Goal: Transaction & Acquisition: Purchase product/service

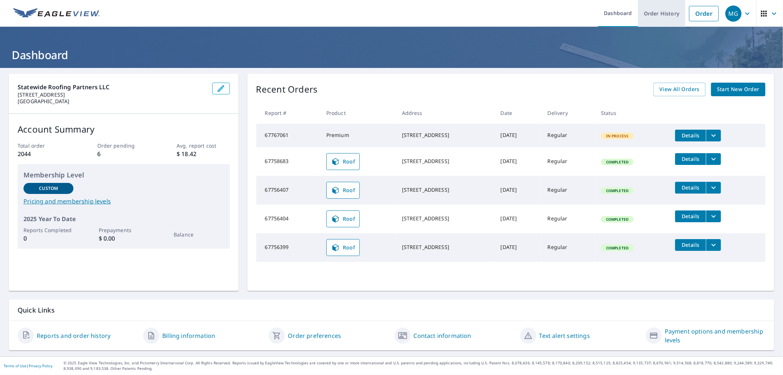
drag, startPoint x: 691, startPoint y: 15, endPoint x: 668, endPoint y: 22, distance: 24.1
click at [691, 15] on link "Order" at bounding box center [704, 13] width 30 height 15
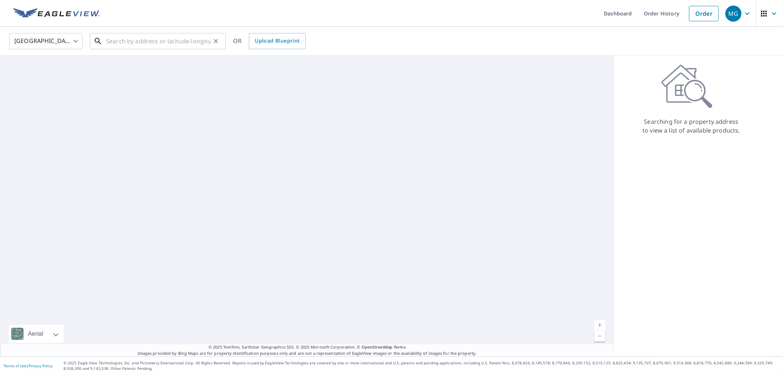
click at [120, 43] on input "text" at bounding box center [158, 41] width 105 height 21
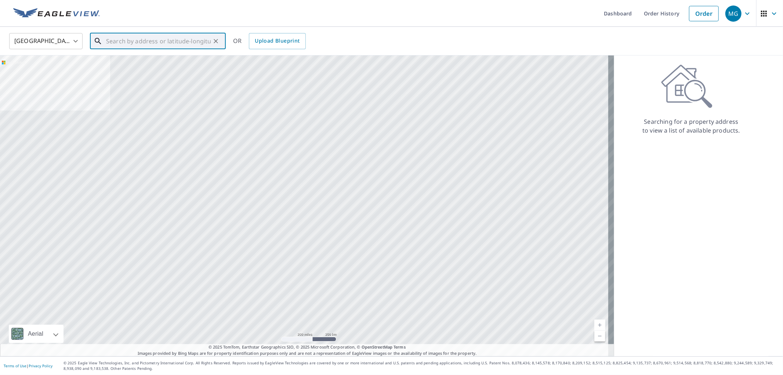
paste input "21756 Little Bear Ln"
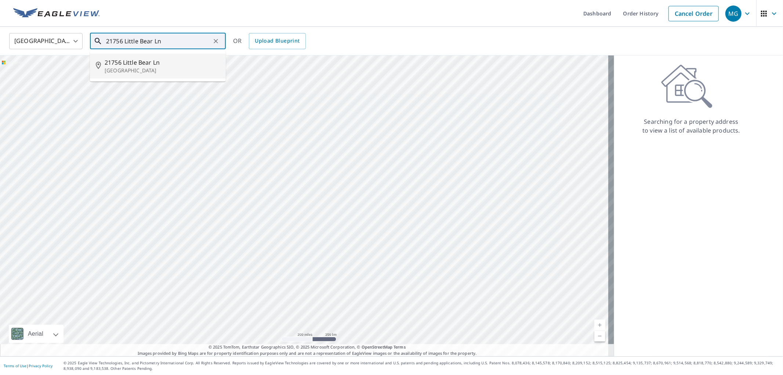
click at [124, 63] on span "21756 Little Bear Ln" at bounding box center [162, 62] width 115 height 9
type input "[STREET_ADDRESS]"
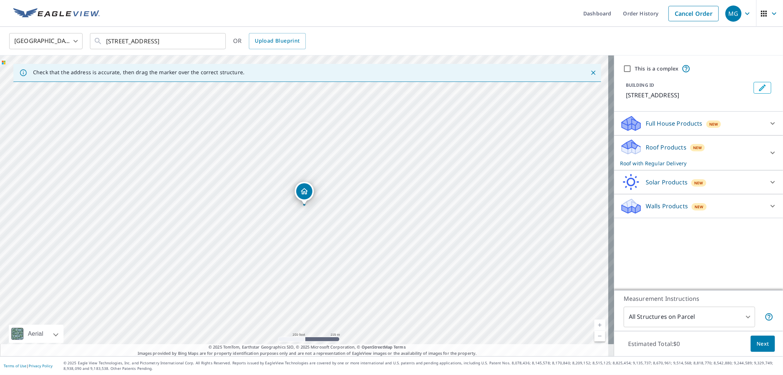
click at [754, 333] on div "Estimated Total: $0 Next" at bounding box center [698, 344] width 169 height 26
click at [757, 343] on span "Next" at bounding box center [763, 343] width 12 height 9
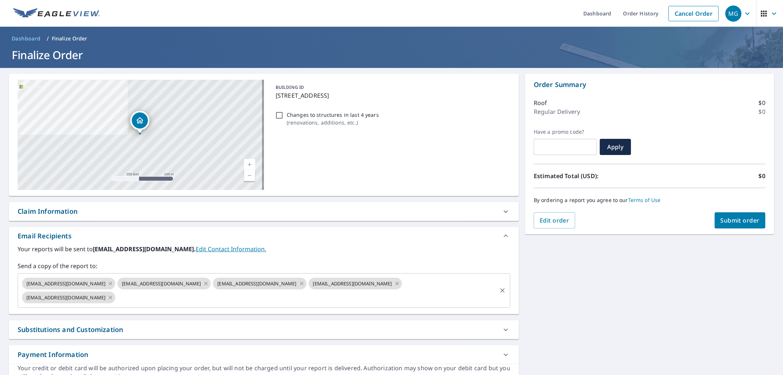
click at [209, 302] on input "text" at bounding box center [306, 297] width 380 height 14
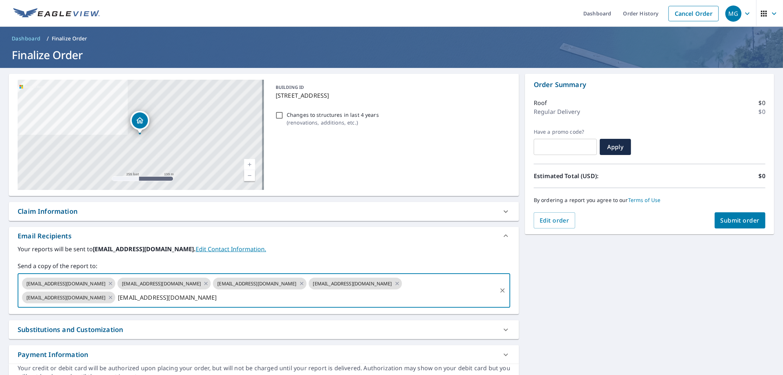
type input "[EMAIL_ADDRESS][DOMAIN_NAME]"
click at [748, 216] on span "Submit order" at bounding box center [740, 220] width 39 height 8
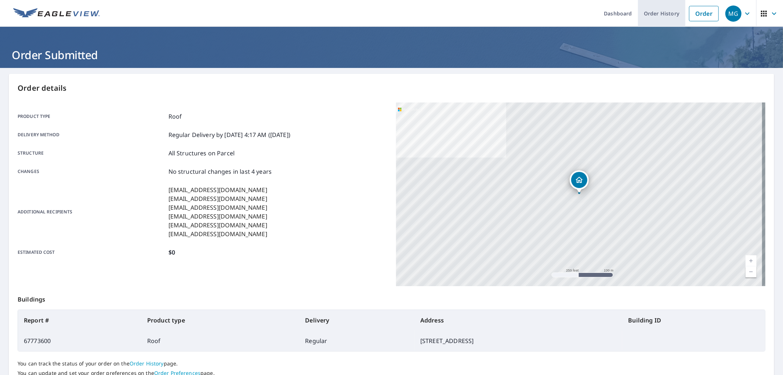
drag, startPoint x: 701, startPoint y: 12, endPoint x: 678, endPoint y: 19, distance: 23.6
click at [701, 12] on link "Order" at bounding box center [704, 13] width 30 height 15
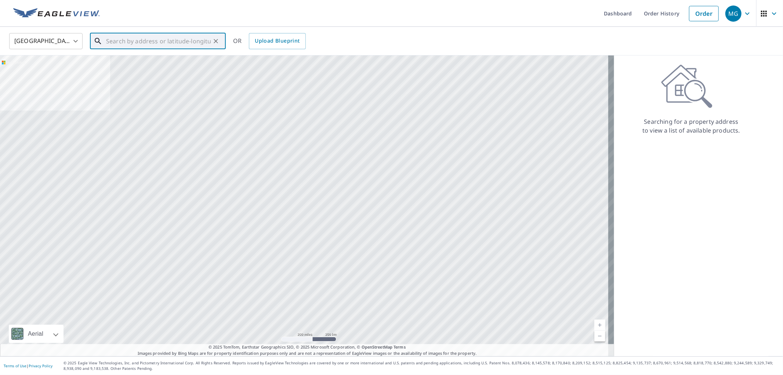
click at [142, 35] on input "text" at bounding box center [158, 41] width 105 height 21
paste input "[STREET_ADDRESS][PERSON_NAME]"
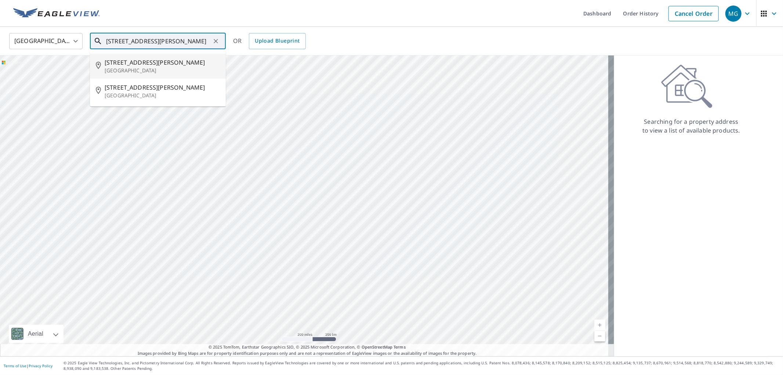
click at [148, 61] on span "[STREET_ADDRESS][PERSON_NAME]" at bounding box center [162, 62] width 115 height 9
type input "[STREET_ADDRESS][PERSON_NAME]"
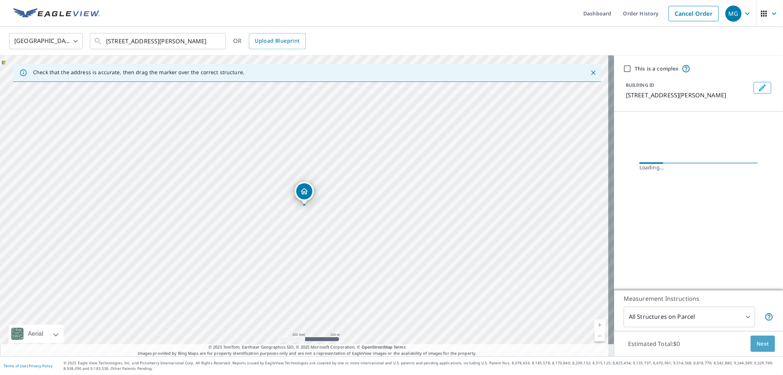
click at [757, 346] on span "Next" at bounding box center [763, 343] width 12 height 9
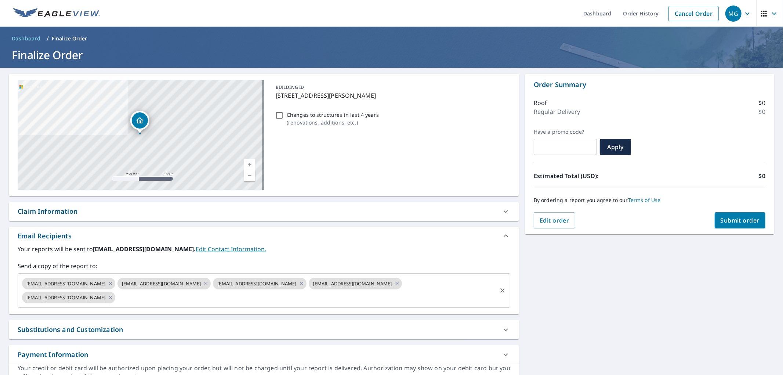
drag, startPoint x: 196, startPoint y: 293, endPoint x: 192, endPoint y: 295, distance: 4.4
click at [197, 293] on input "text" at bounding box center [306, 297] width 380 height 14
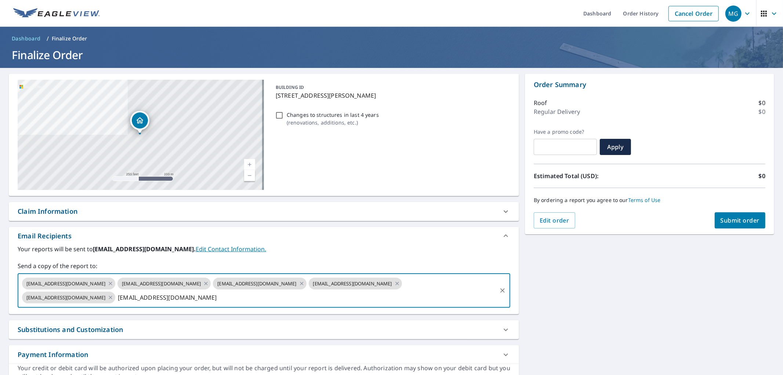
type input "[EMAIL_ADDRESS][DOMAIN_NAME]"
click at [731, 221] on span "Submit order" at bounding box center [740, 220] width 39 height 8
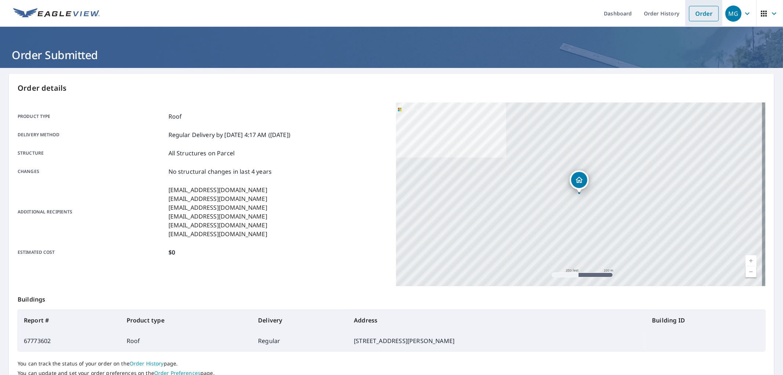
click at [697, 11] on link "Order" at bounding box center [704, 13] width 30 height 15
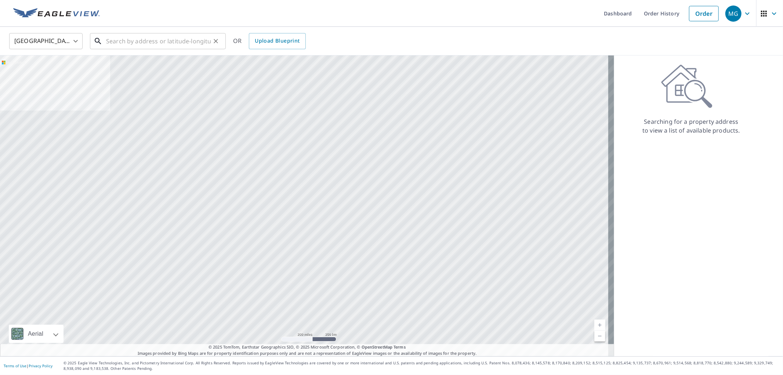
click at [175, 39] on input "text" at bounding box center [158, 41] width 105 height 21
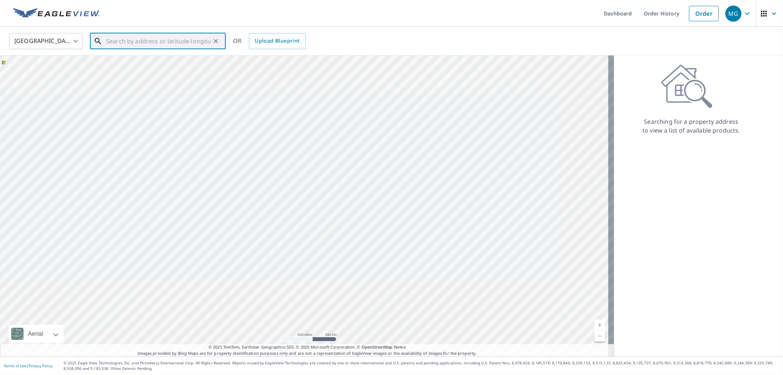
paste input "4600 NW 8th Ter"
click at [140, 61] on span "4600 Nw 8th Ter" at bounding box center [162, 62] width 115 height 9
type input "[STREET_ADDRESS]"
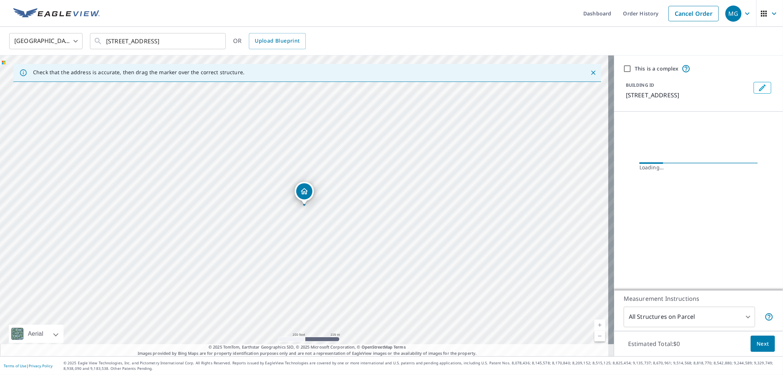
click at [757, 345] on span "Next" at bounding box center [763, 343] width 12 height 9
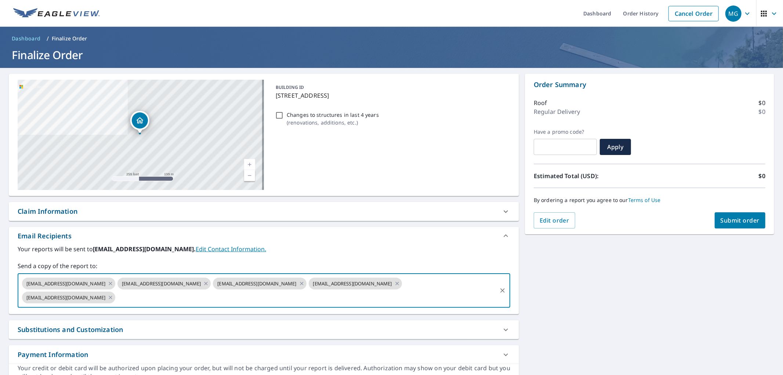
drag, startPoint x: 259, startPoint y: 300, endPoint x: 262, endPoint y: 290, distance: 10.1
click at [259, 300] on input "text" at bounding box center [306, 297] width 380 height 14
type input "[EMAIL_ADDRESS][DOMAIN_NAME]"
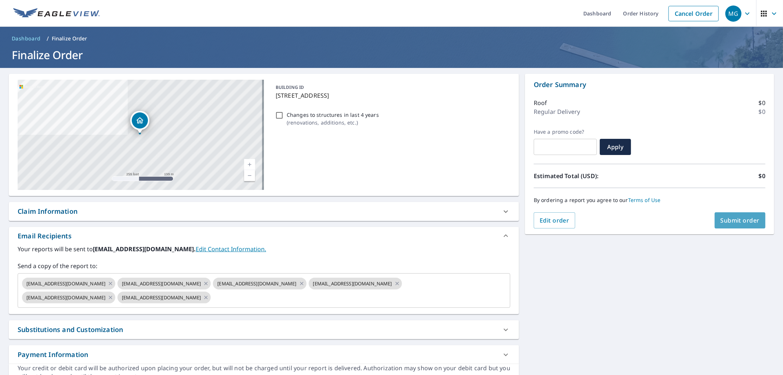
click at [736, 222] on span "Submit order" at bounding box center [740, 220] width 39 height 8
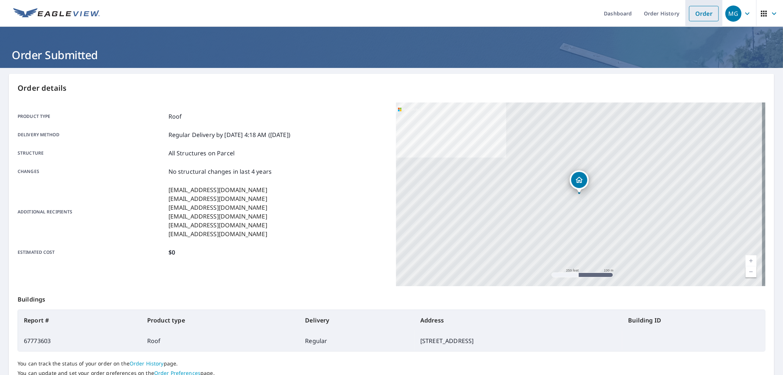
click at [699, 15] on link "Order" at bounding box center [704, 13] width 30 height 15
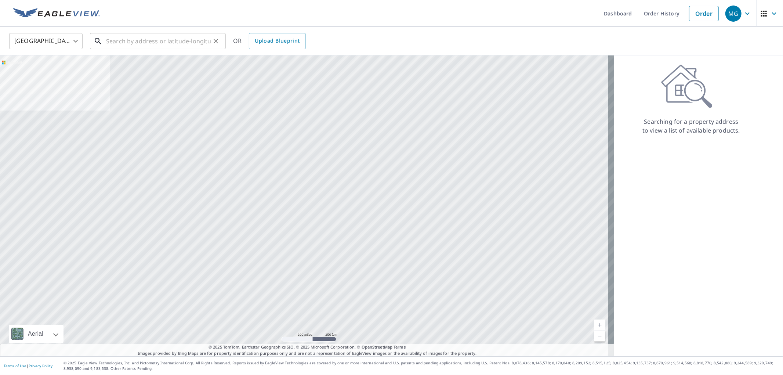
click at [184, 42] on input "text" at bounding box center [158, 41] width 105 height 21
paste input "[STREET_ADDRESS]"
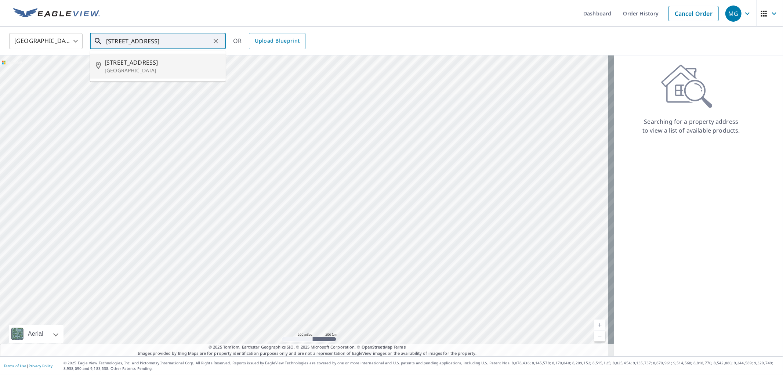
click at [160, 62] on span "[STREET_ADDRESS]" at bounding box center [162, 62] width 115 height 9
type input "[STREET_ADDRESS]"
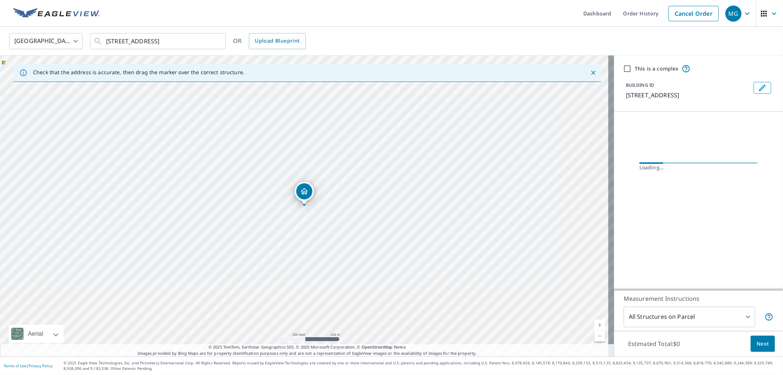
click at [758, 342] on span "Next" at bounding box center [763, 343] width 12 height 9
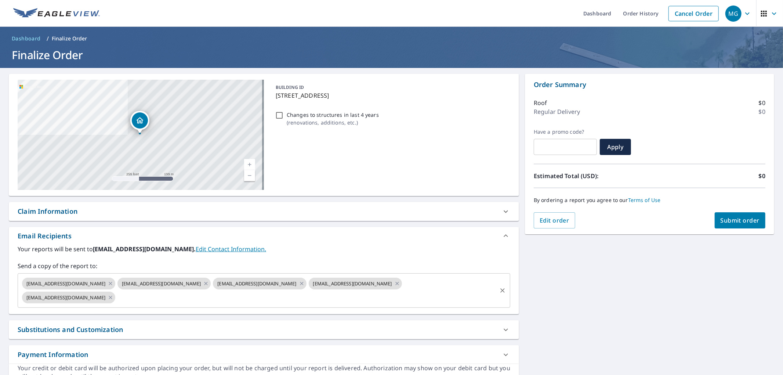
click at [184, 299] on input "text" at bounding box center [306, 297] width 380 height 14
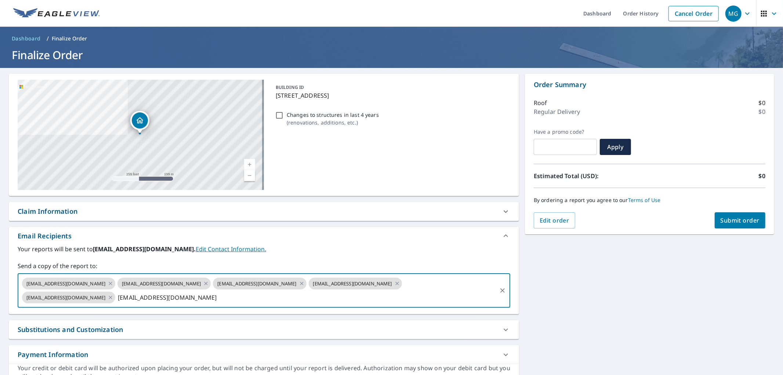
type input "[EMAIL_ADDRESS][DOMAIN_NAME]"
click at [748, 228] on div "Order Summary Roof $0 Regular Delivery $0 Have a promo code? ​ Apply Estimated …" at bounding box center [649, 154] width 249 height 160
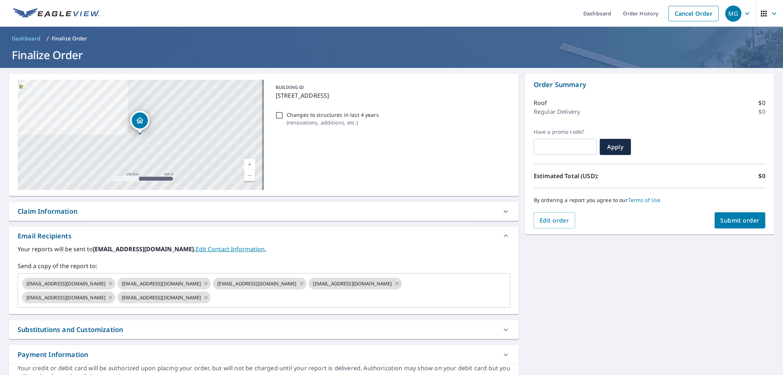
click at [744, 218] on span "Submit order" at bounding box center [740, 220] width 39 height 8
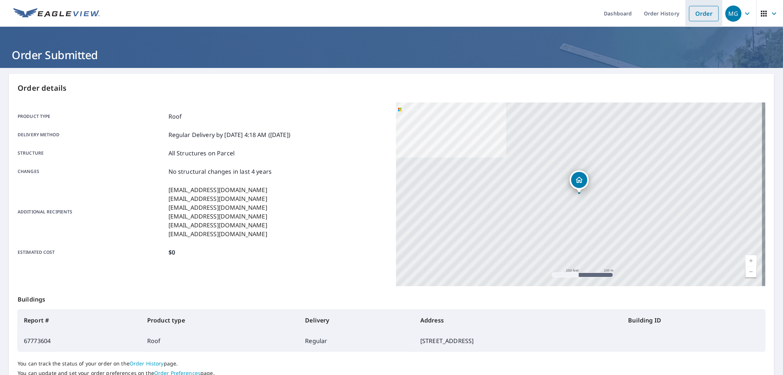
click at [693, 12] on link "Order" at bounding box center [704, 13] width 30 height 15
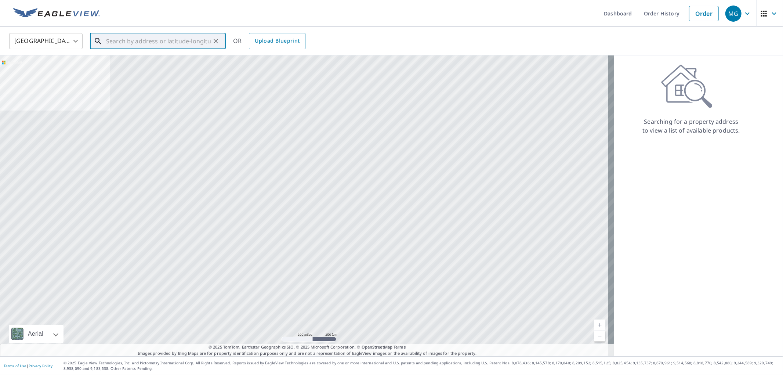
click at [157, 34] on input "text" at bounding box center [158, 41] width 105 height 21
paste input "[STREET_ADDRESS]"
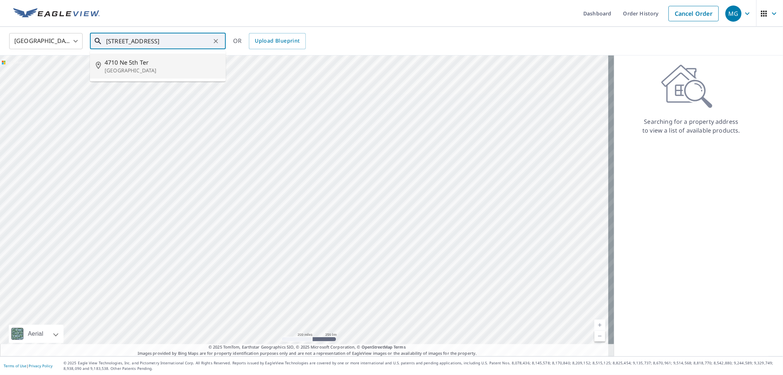
click at [149, 60] on span "4710 Ne 5th Ter" at bounding box center [162, 62] width 115 height 9
type input "[STREET_ADDRESS]"
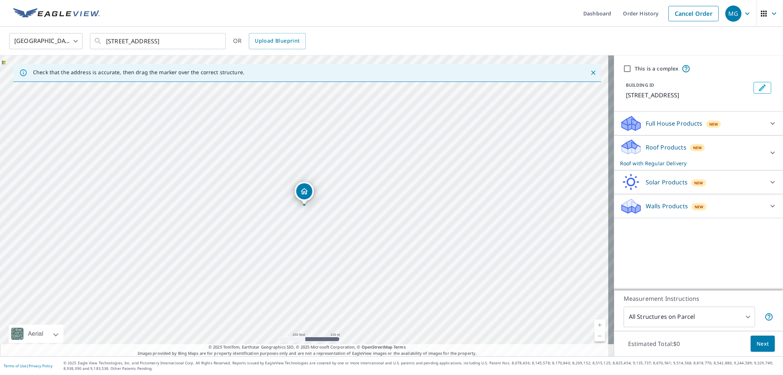
click at [769, 346] on div "Estimated Total: $0 Next" at bounding box center [698, 344] width 169 height 26
click at [759, 343] on span "Next" at bounding box center [763, 343] width 12 height 9
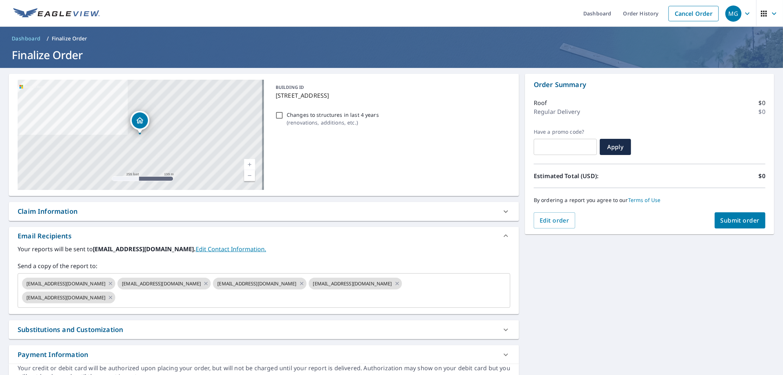
click at [206, 294] on input "text" at bounding box center [306, 297] width 380 height 14
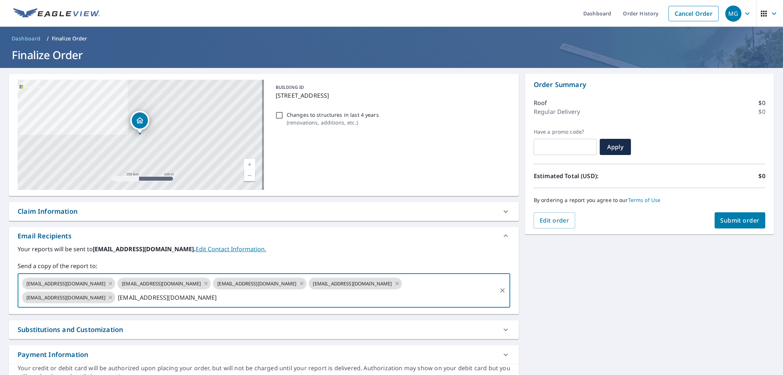
type input "[EMAIL_ADDRESS][DOMAIN_NAME]"
click at [751, 221] on span "Submit order" at bounding box center [740, 220] width 39 height 8
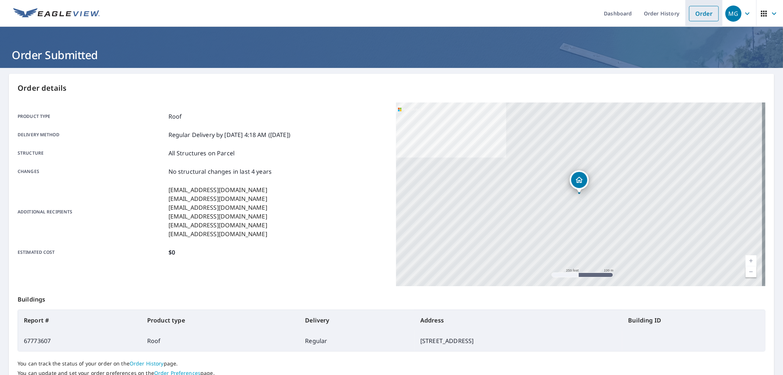
click at [696, 13] on link "Order" at bounding box center [704, 13] width 30 height 15
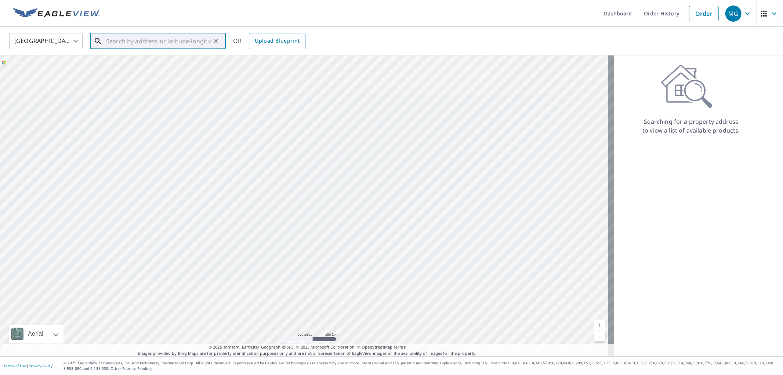
click at [129, 41] on input "text" at bounding box center [158, 41] width 105 height 21
paste input "[STREET_ADDRESS]"
click at [133, 55] on li "[STREET_ADDRESS]" at bounding box center [158, 66] width 136 height 25
type input "[STREET_ADDRESS]"
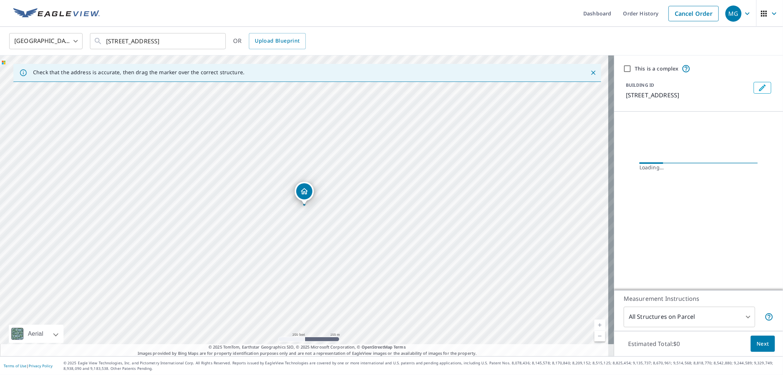
click at [757, 342] on span "Next" at bounding box center [763, 343] width 12 height 9
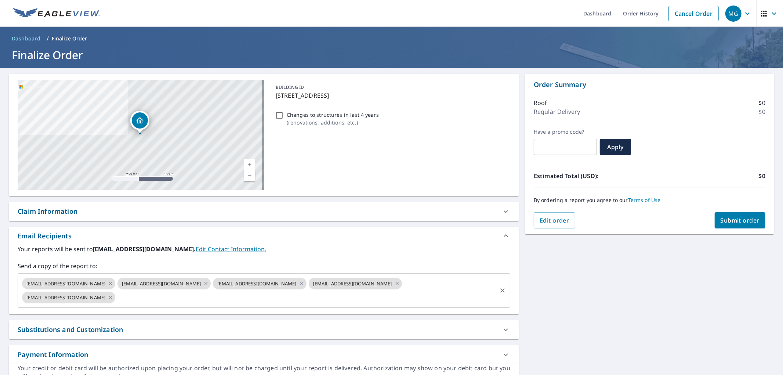
click at [281, 301] on input "text" at bounding box center [306, 297] width 380 height 14
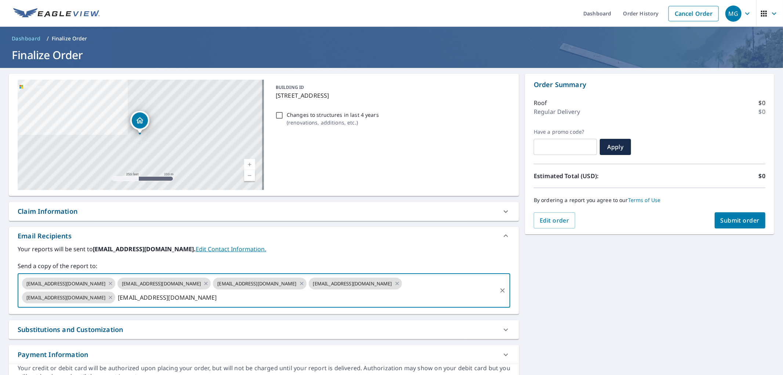
type input "[EMAIL_ADDRESS][DOMAIN_NAME]"
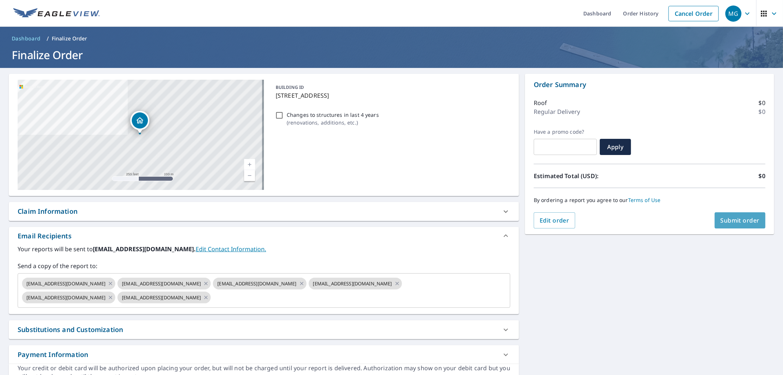
click at [729, 221] on span "Submit order" at bounding box center [740, 220] width 39 height 8
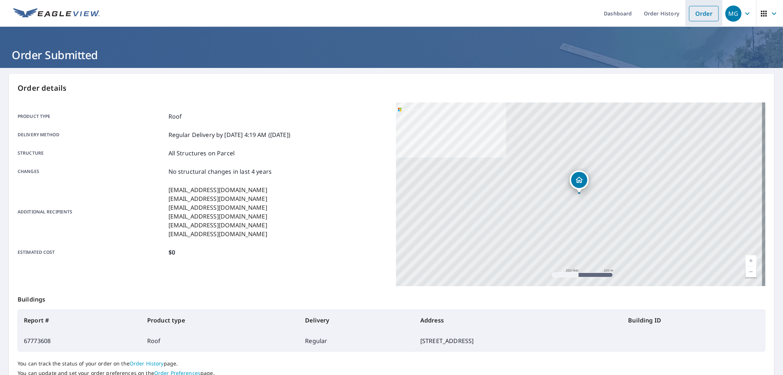
drag, startPoint x: 691, startPoint y: 10, endPoint x: 686, endPoint y: 14, distance: 6.8
click at [691, 10] on link "Order" at bounding box center [704, 13] width 30 height 15
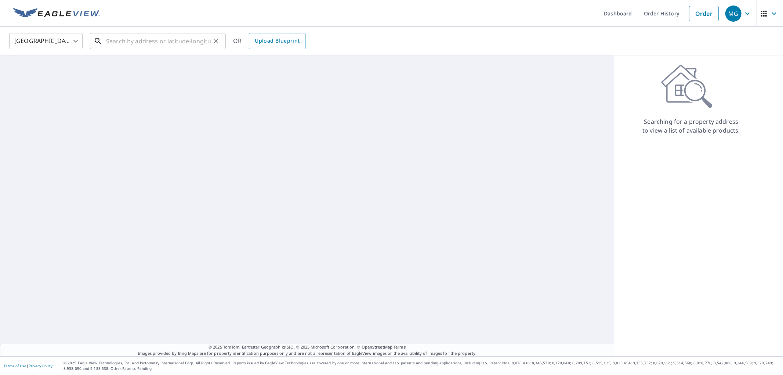
click at [146, 43] on input "text" at bounding box center [158, 41] width 105 height 21
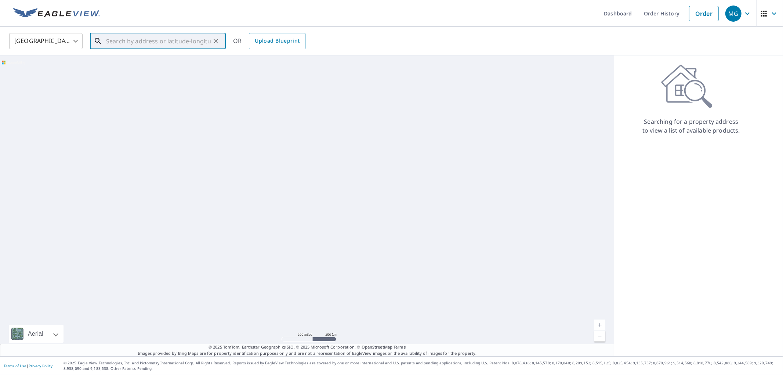
paste input "[STREET_ADDRESS]"
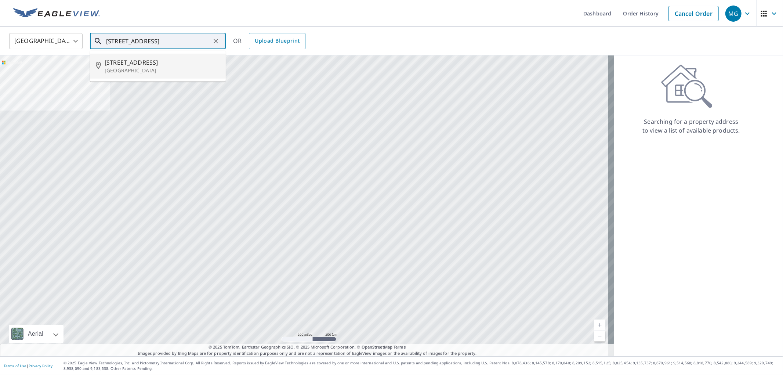
click at [155, 72] on p "[GEOGRAPHIC_DATA]" at bounding box center [162, 70] width 115 height 7
type input "[STREET_ADDRESS]"
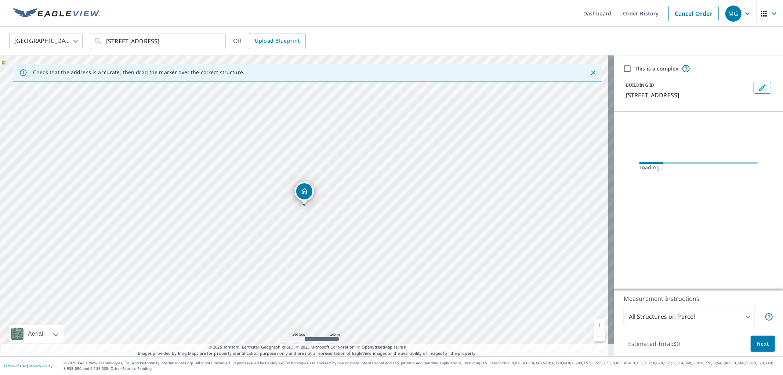
click at [766, 337] on button "Next" at bounding box center [763, 344] width 24 height 17
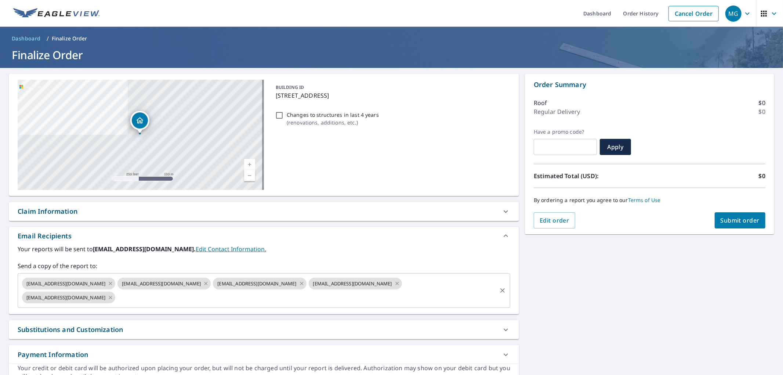
click at [234, 298] on input "text" at bounding box center [306, 297] width 380 height 14
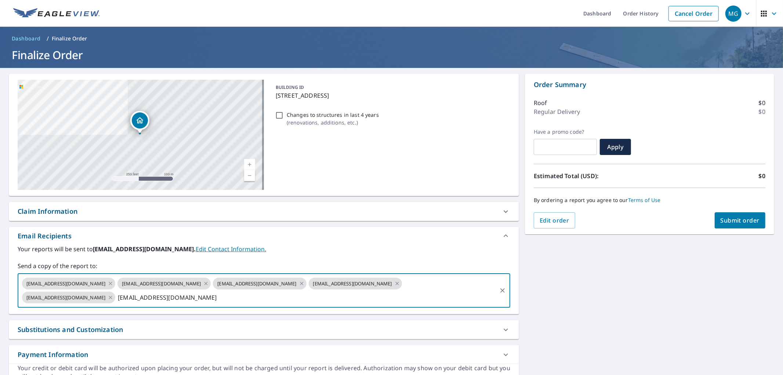
type input "[EMAIL_ADDRESS][DOMAIN_NAME]"
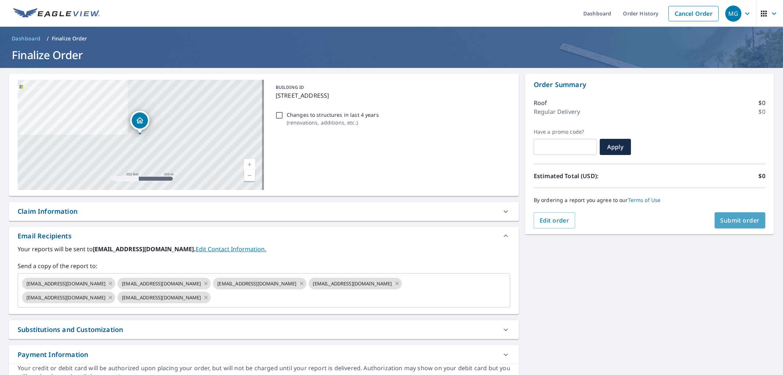
click at [748, 218] on span "Submit order" at bounding box center [740, 220] width 39 height 8
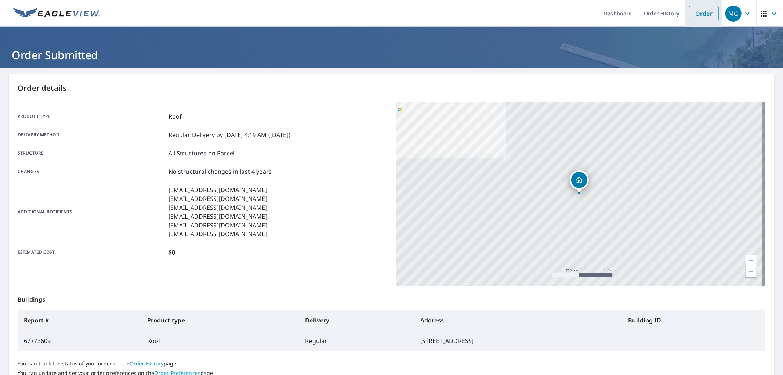
click at [695, 17] on link "Order" at bounding box center [704, 13] width 30 height 15
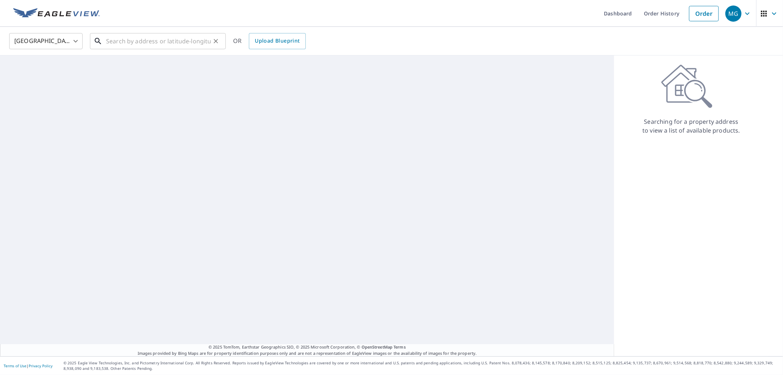
click at [192, 42] on input "text" at bounding box center [158, 41] width 105 height 21
paste input "[STREET_ADDRESS]"
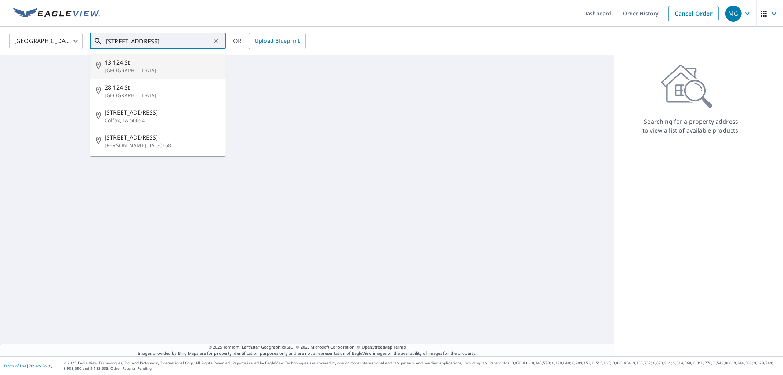
click at [148, 70] on p "[GEOGRAPHIC_DATA]" at bounding box center [162, 70] width 115 height 7
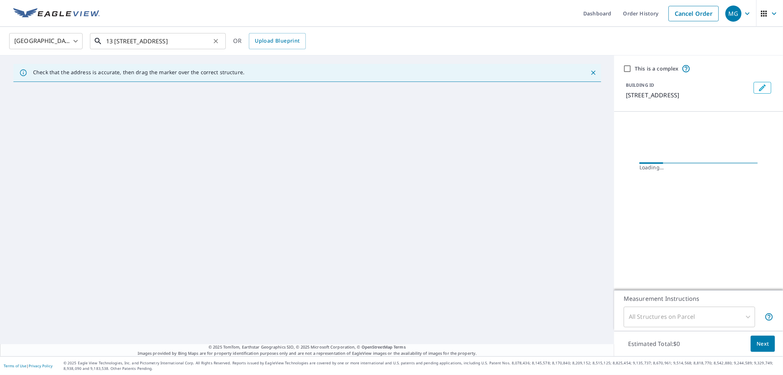
click at [191, 46] on input "13 [STREET_ADDRESS]" at bounding box center [158, 41] width 105 height 21
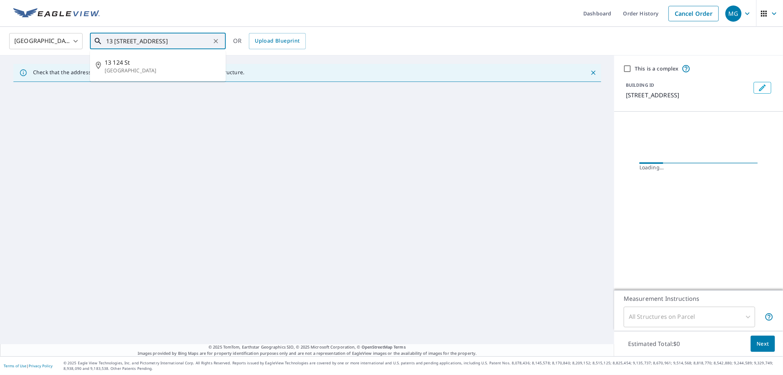
click at [191, 46] on input "13 [STREET_ADDRESS]" at bounding box center [158, 41] width 105 height 21
paste input "[STREET_ADDRESS]"
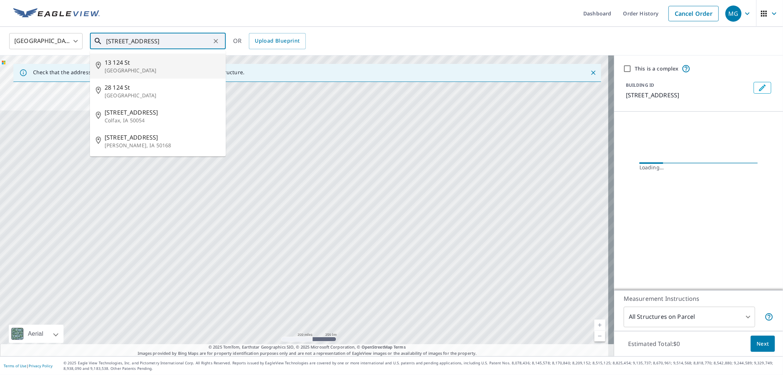
click at [145, 41] on input "[STREET_ADDRESS]" at bounding box center [158, 41] width 105 height 21
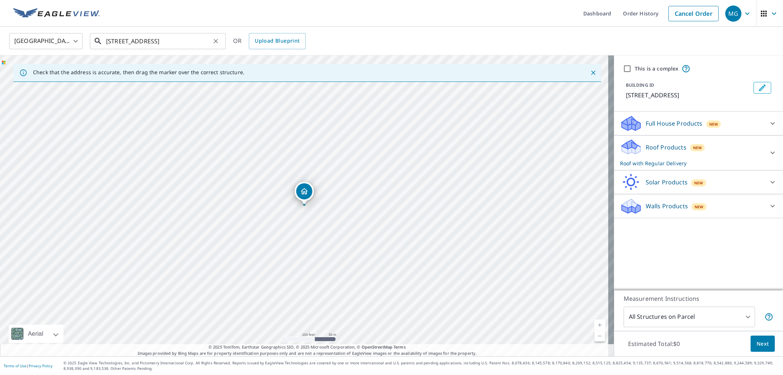
click at [140, 35] on input "[STREET_ADDRESS]" at bounding box center [158, 41] width 105 height 21
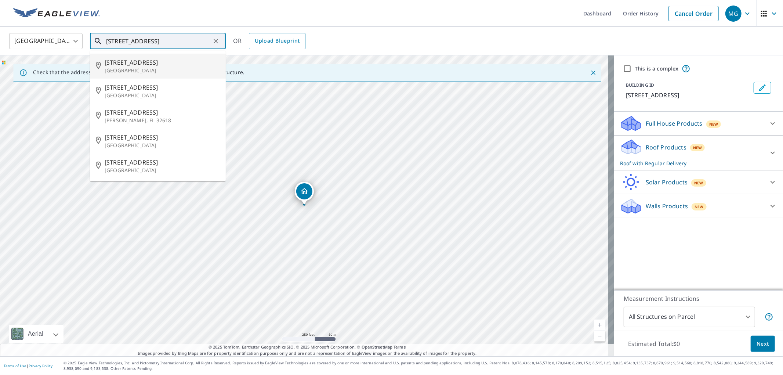
click at [155, 68] on p "[GEOGRAPHIC_DATA]" at bounding box center [162, 70] width 115 height 7
type input "[STREET_ADDRESS]"
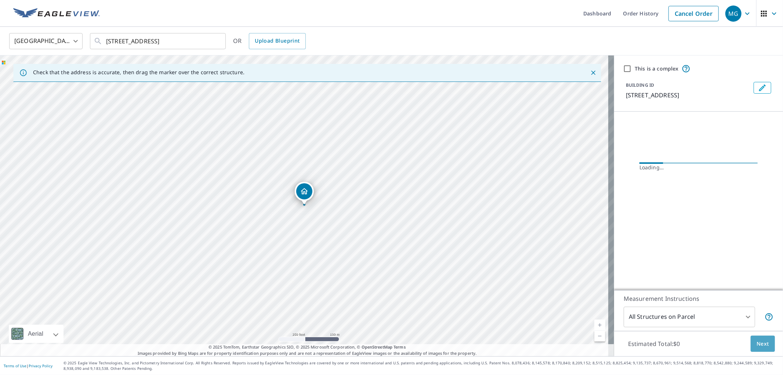
click at [757, 339] on span "Next" at bounding box center [763, 343] width 12 height 9
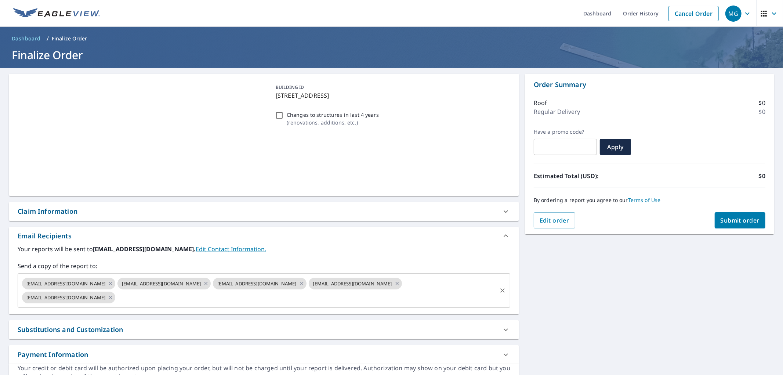
click at [175, 295] on input "text" at bounding box center [306, 297] width 380 height 14
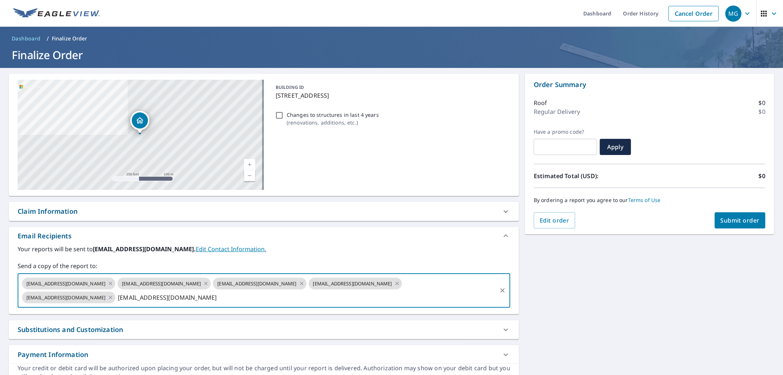
type input "[EMAIL_ADDRESS][DOMAIN_NAME]"
click at [744, 220] on span "Submit order" at bounding box center [740, 220] width 39 height 8
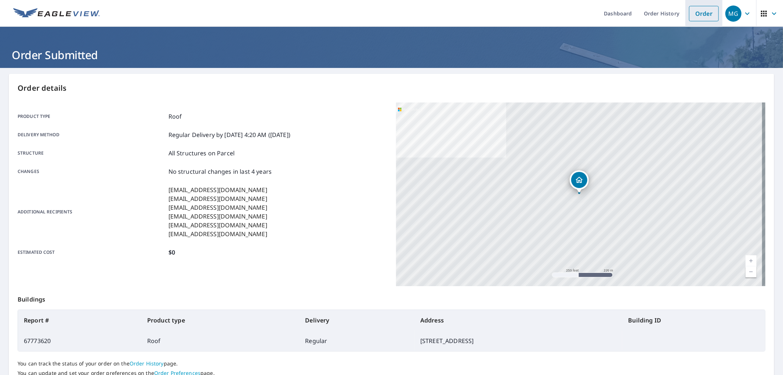
drag, startPoint x: 705, startPoint y: 16, endPoint x: 696, endPoint y: 21, distance: 10.7
click at [705, 16] on link "Order" at bounding box center [704, 13] width 30 height 15
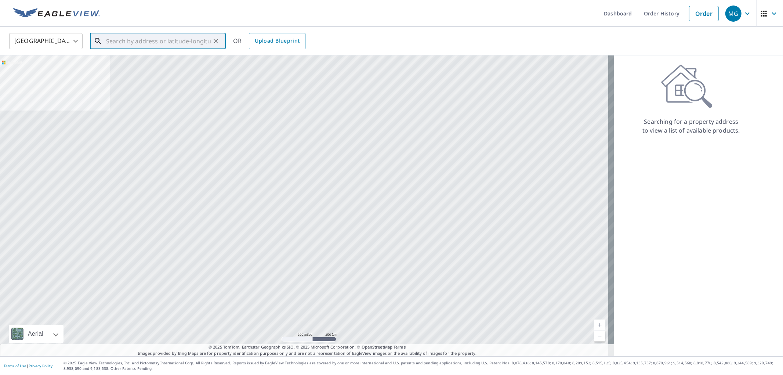
click at [195, 43] on input "text" at bounding box center [158, 41] width 105 height 21
paste input "[STREET_ADDRESS]"
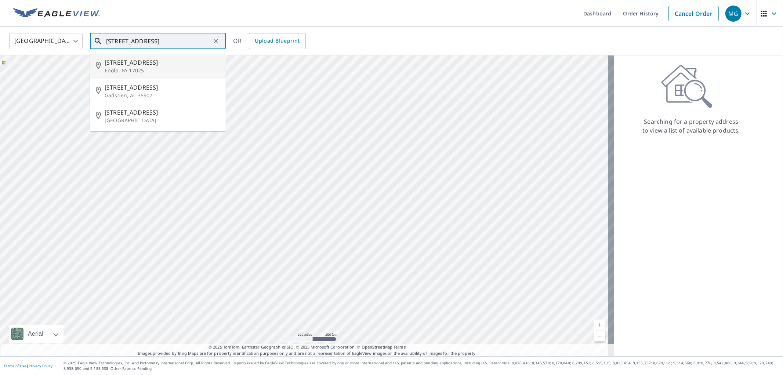
click at [160, 65] on span "[STREET_ADDRESS]" at bounding box center [162, 62] width 115 height 9
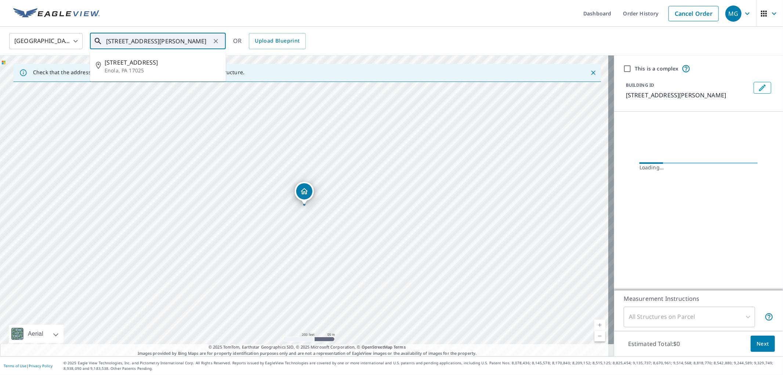
click at [183, 33] on input "[STREET_ADDRESS][PERSON_NAME]" at bounding box center [158, 41] width 105 height 21
paste input "text"
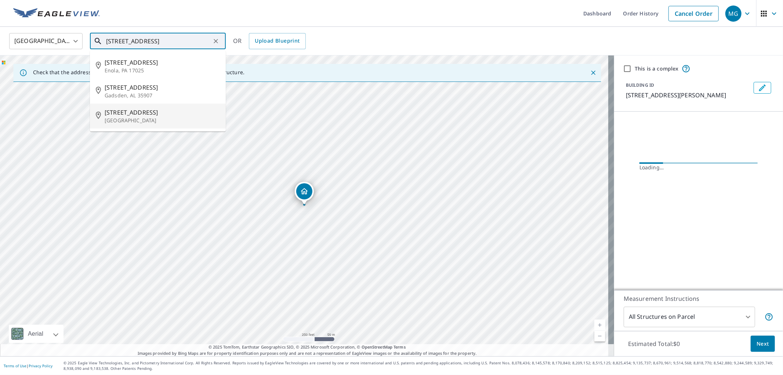
click at [130, 119] on p "[GEOGRAPHIC_DATA]" at bounding box center [162, 120] width 115 height 7
type input "[STREET_ADDRESS]"
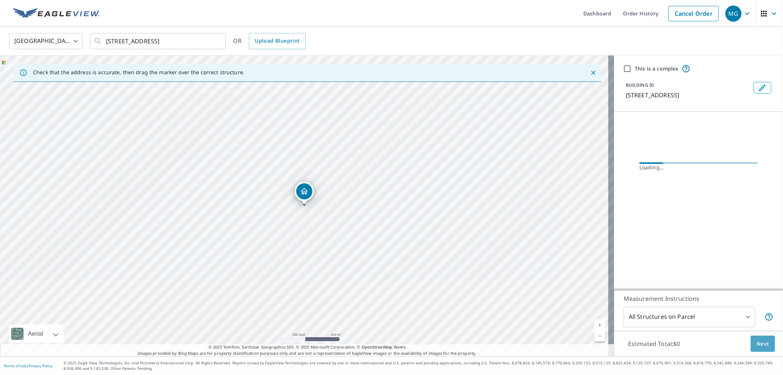
click at [764, 340] on button "Next" at bounding box center [763, 344] width 24 height 17
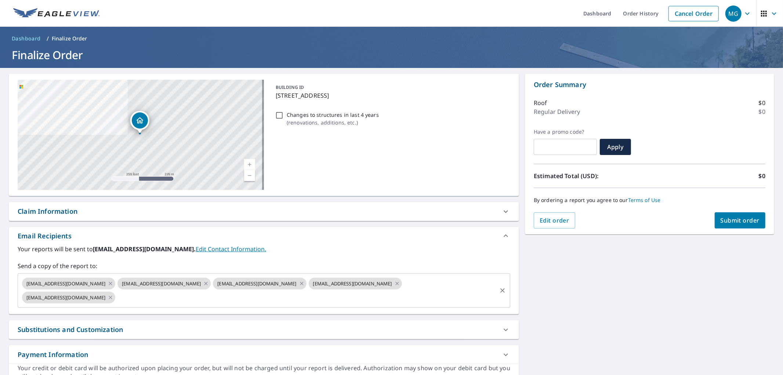
click at [287, 297] on input "text" at bounding box center [306, 297] width 380 height 14
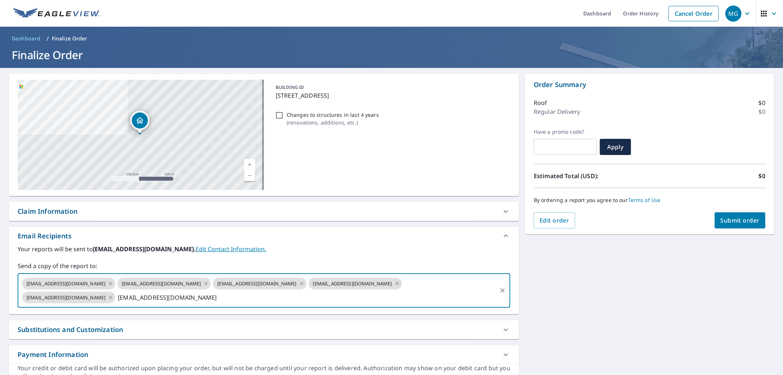
type input "[EMAIL_ADDRESS][DOMAIN_NAME]"
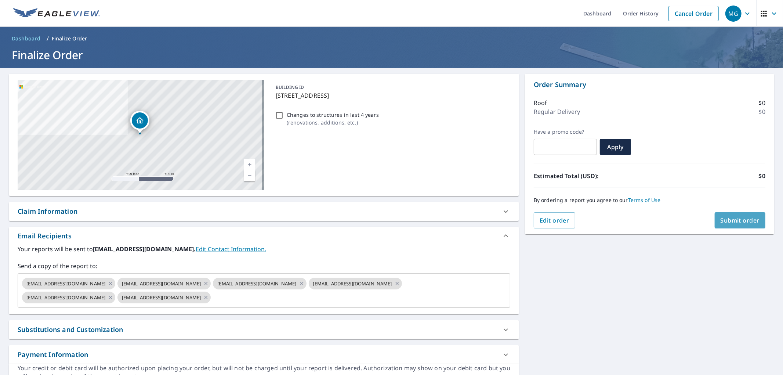
click at [753, 221] on button "Submit order" at bounding box center [740, 220] width 51 height 16
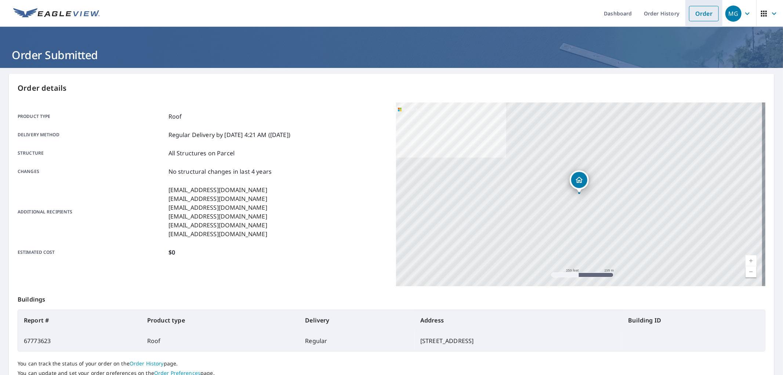
click at [689, 15] on link "Order" at bounding box center [704, 13] width 30 height 15
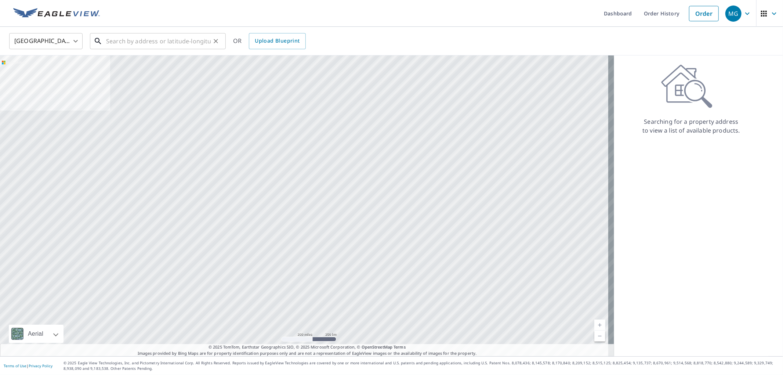
click at [177, 48] on input "text" at bounding box center [158, 41] width 105 height 21
paste input "[STREET_ADDRESS]"
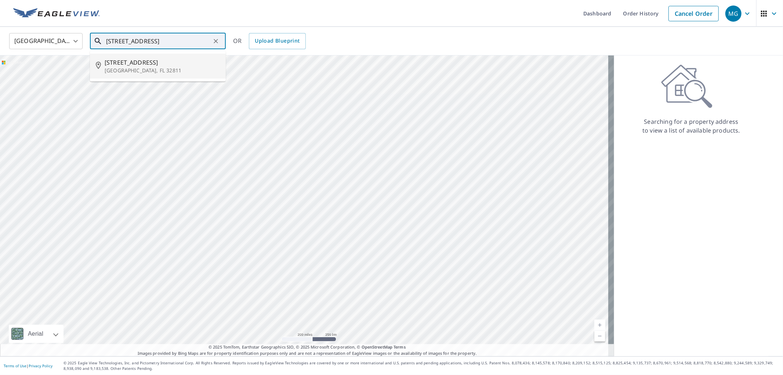
click at [173, 67] on p "[GEOGRAPHIC_DATA], FL 32811" at bounding box center [162, 70] width 115 height 7
type input "[STREET_ADDRESS]"
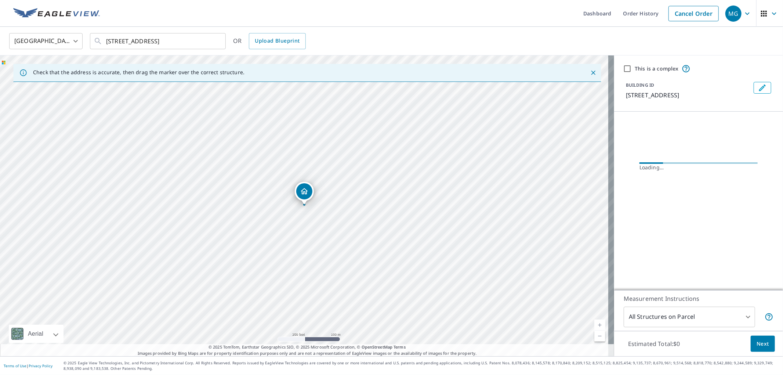
click at [759, 339] on span "Next" at bounding box center [763, 343] width 12 height 9
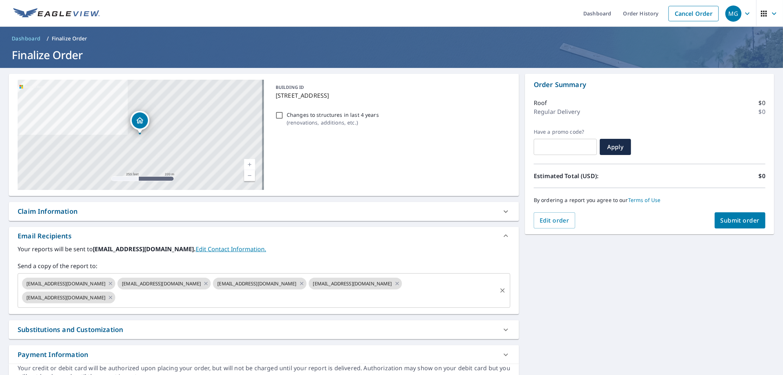
click at [237, 304] on input "text" at bounding box center [306, 297] width 380 height 14
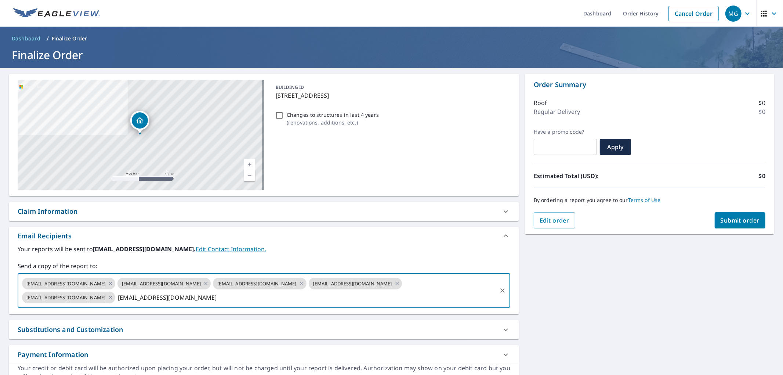
type input "[EMAIL_ADDRESS][DOMAIN_NAME]"
click at [743, 214] on button "Submit order" at bounding box center [740, 220] width 51 height 16
